Goal: Find specific page/section: Find specific page/section

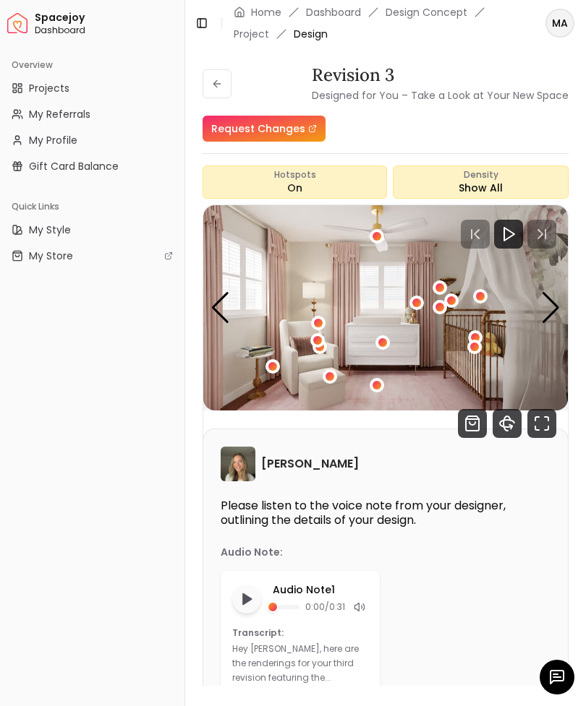
click at [545, 672] on div at bounding box center [556, 677] width 35 height 35
click at [550, 678] on icon "button" at bounding box center [556, 677] width 13 height 13
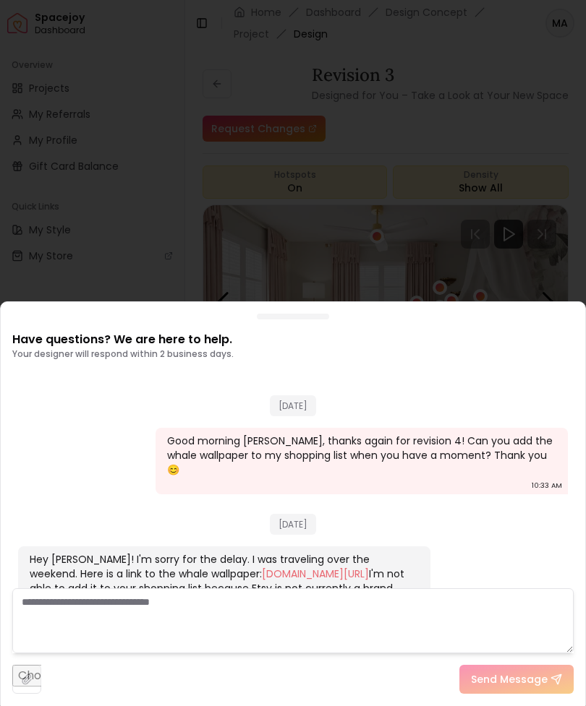
scroll to position [1666, 0]
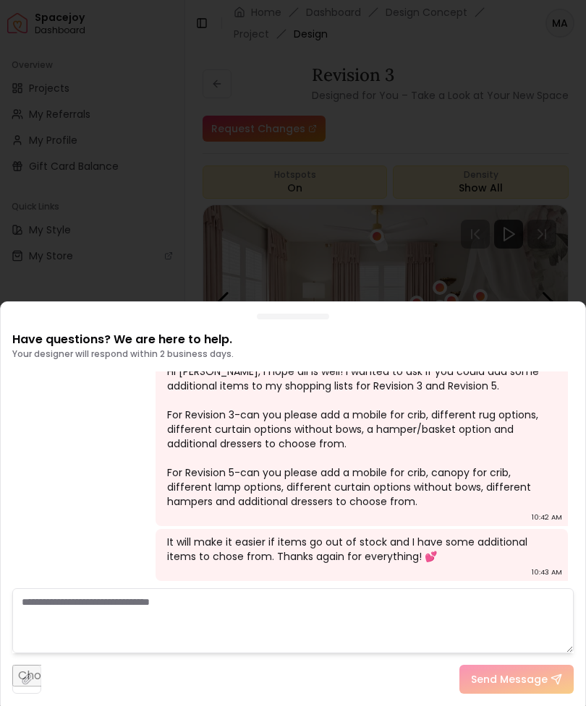
click at [159, 183] on div at bounding box center [293, 353] width 586 height 706
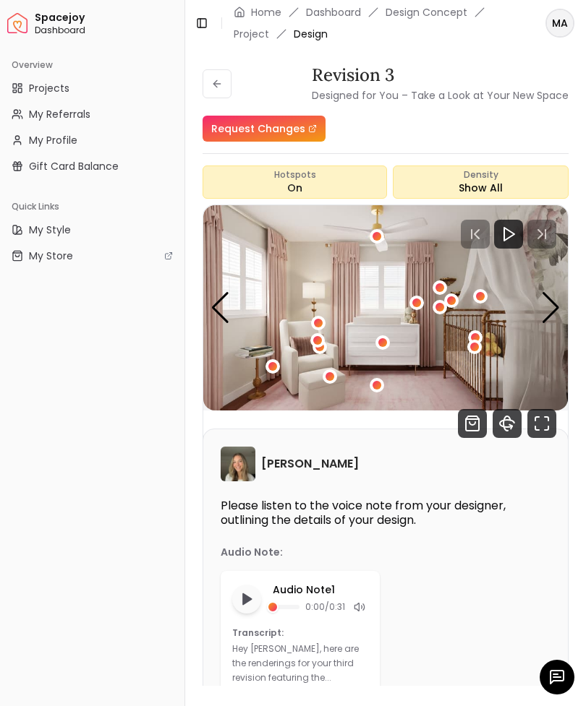
click at [497, 424] on icon "360 View" at bounding box center [506, 423] width 29 height 29
click at [218, 82] on icon at bounding box center [217, 84] width 12 height 12
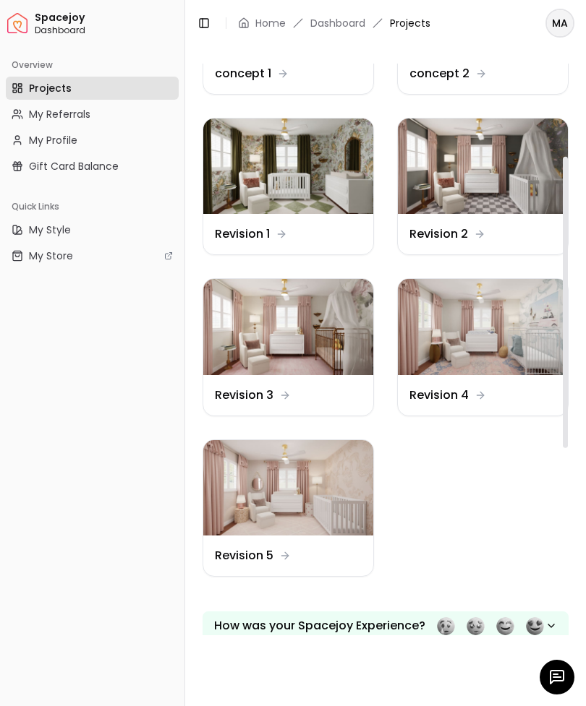
scroll to position [196, 0]
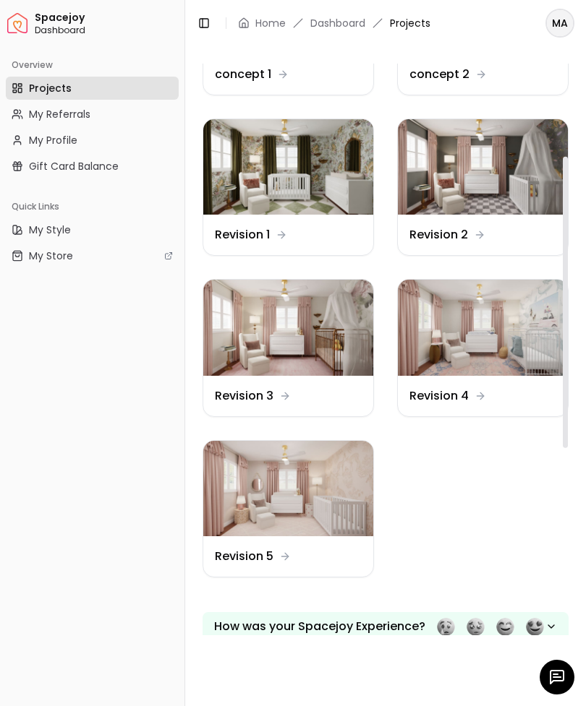
click at [249, 490] on img at bounding box center [288, 488] width 170 height 95
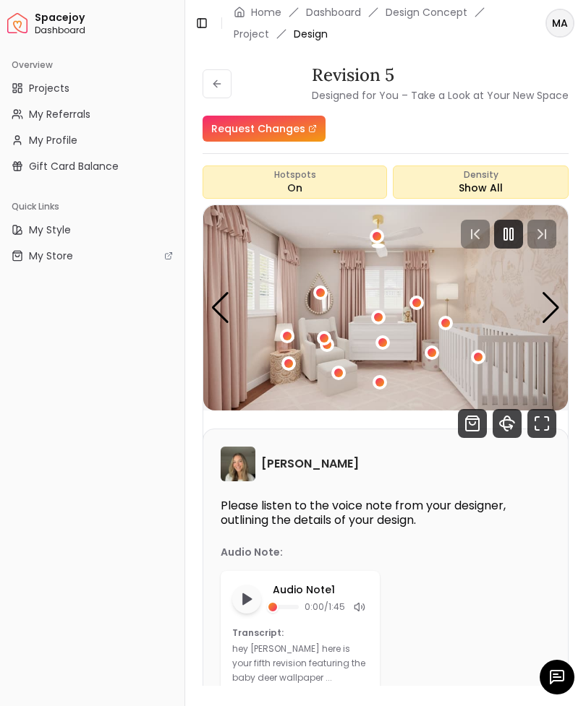
click at [502, 427] on icon "360 View" at bounding box center [507, 423] width 14 height 7
click at [541, 416] on icon "Fullscreen" at bounding box center [541, 423] width 29 height 29
